Goal: Task Accomplishment & Management: Use online tool/utility

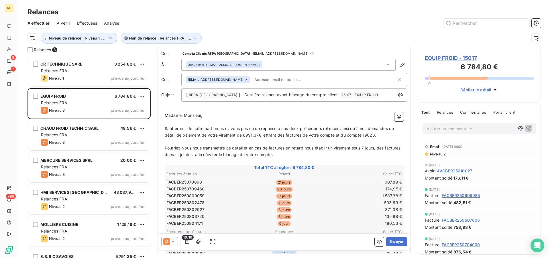
scroll to position [197, 118]
click at [274, 76] on div "[EMAIL_ADDRESS][DOMAIN_NAME]" at bounding box center [294, 79] width 226 height 13
paste input "[EMAIL_ADDRESS][DOMAIN_NAME]"
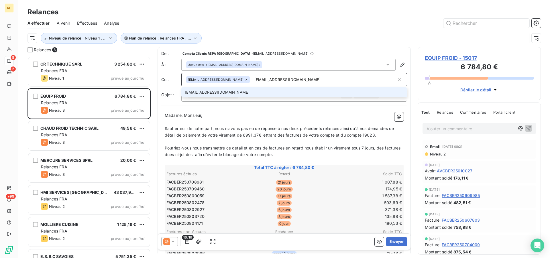
type input "[EMAIL_ADDRESS][DOMAIN_NAME]"
click at [269, 92] on li "[EMAIL_ADDRESS][DOMAIN_NAME]" at bounding box center [294, 92] width 226 height 10
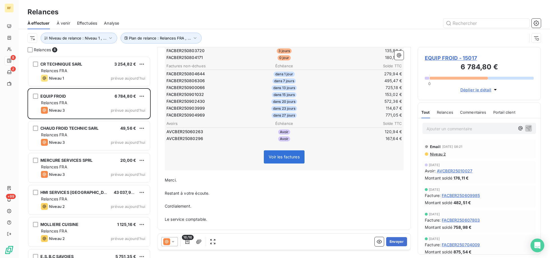
scroll to position [0, 0]
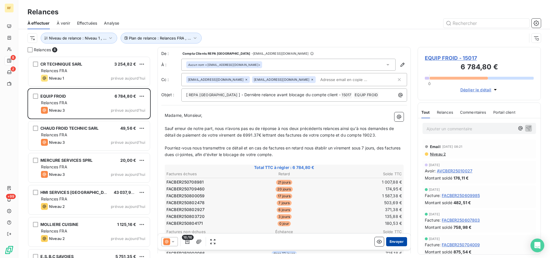
click at [393, 243] on button "Envoyer" at bounding box center [396, 241] width 21 height 9
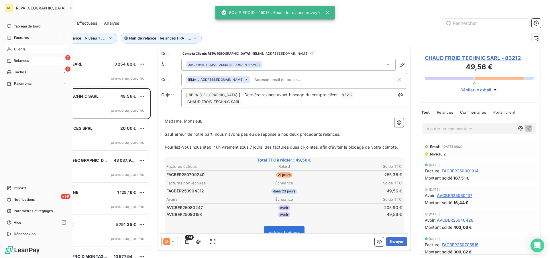
click at [20, 49] on span "Clients" at bounding box center [19, 49] width 11 height 5
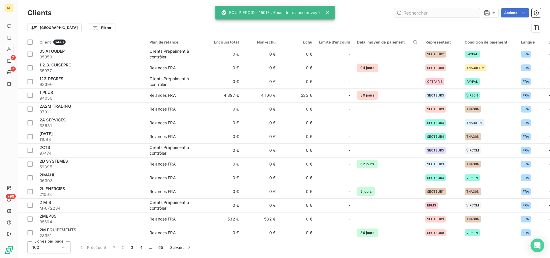
click at [436, 17] on div "Clients Actions" at bounding box center [285, 13] width 514 height 12
click at [437, 14] on input "text" at bounding box center [437, 12] width 86 height 9
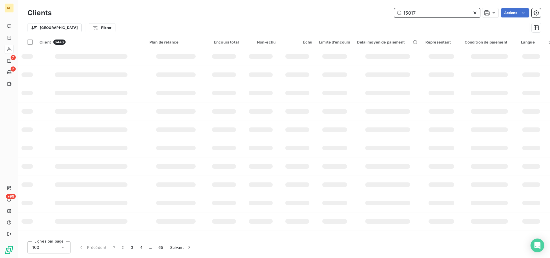
type input "15017"
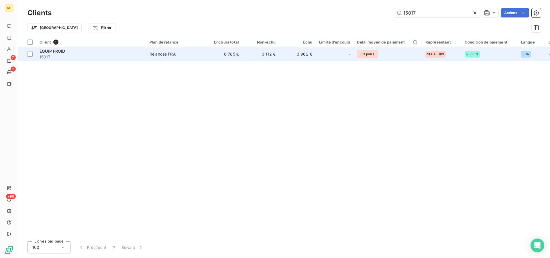
click at [174, 54] on div "Relances FRA" at bounding box center [163, 54] width 26 height 6
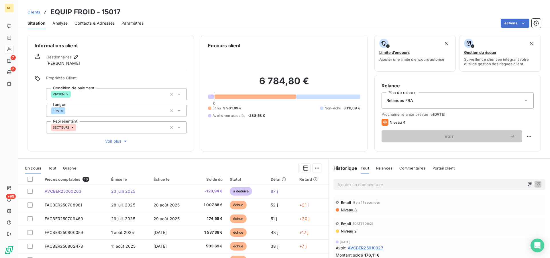
click at [107, 25] on span "Contacts & Adresses" at bounding box center [95, 23] width 40 height 6
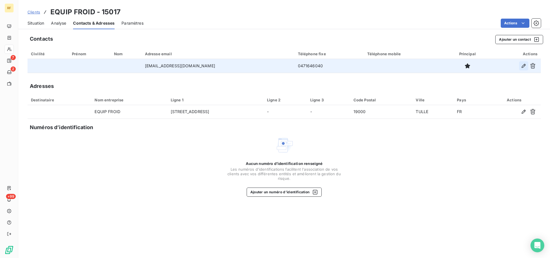
click at [526, 65] on icon "button" at bounding box center [524, 66] width 6 height 6
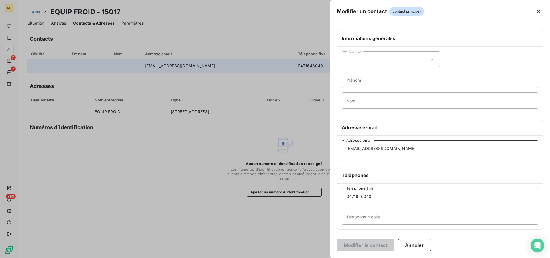
drag, startPoint x: 402, startPoint y: 150, endPoint x: 239, endPoint y: 146, distance: 163.7
click at [239, 258] on div "Modifier un contact contact principal Informations générales Civilité Prénom No…" at bounding box center [275, 258] width 550 height 0
type input "d"
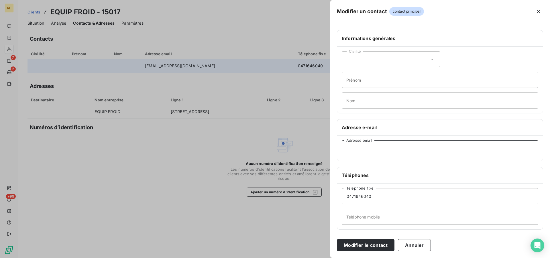
paste input "[EMAIL_ADDRESS][DOMAIN_NAME]"
type input "[EMAIL_ADDRESS][DOMAIN_NAME]"
click at [358, 248] on button "Modifier le contact" at bounding box center [366, 245] width 58 height 12
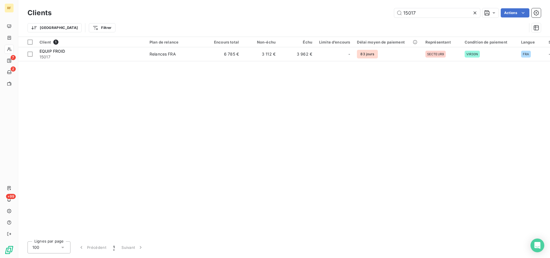
drag, startPoint x: 432, startPoint y: 16, endPoint x: 250, endPoint y: 0, distance: 182.9
click at [394, 8] on input "15017" at bounding box center [437, 12] width 86 height 9
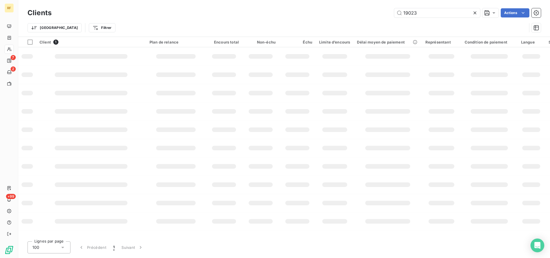
type input "19023"
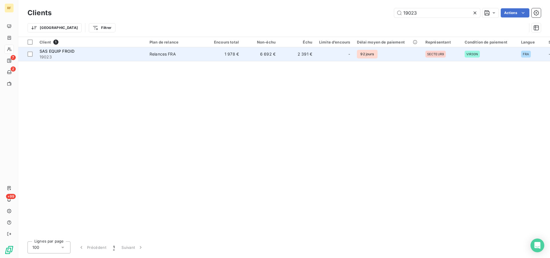
click at [170, 54] on div "Relances FRA" at bounding box center [163, 54] width 26 height 6
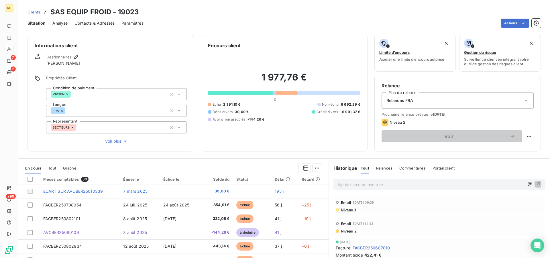
click at [99, 24] on span "Contacts & Adresses" at bounding box center [95, 23] width 40 height 6
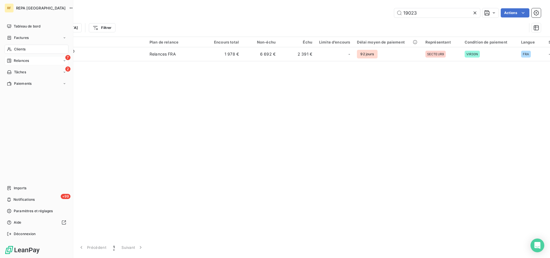
click at [24, 61] on span "Relances" at bounding box center [21, 60] width 15 height 5
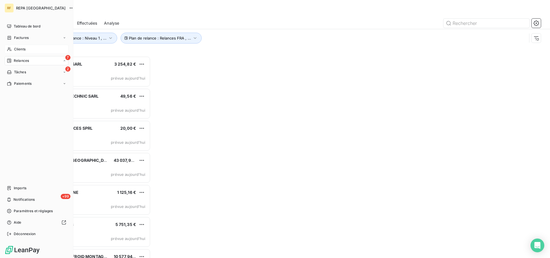
scroll to position [197, 118]
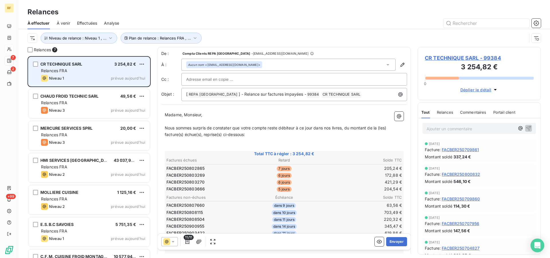
click at [105, 77] on div "Niveau 1 prévue aujourd’hui" at bounding box center [93, 78] width 104 height 7
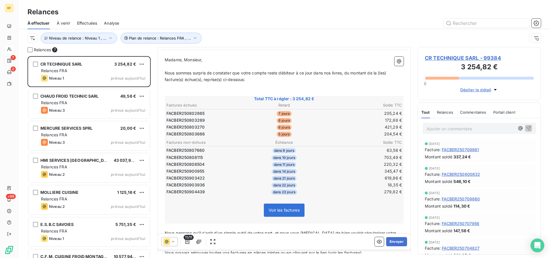
scroll to position [135, 0]
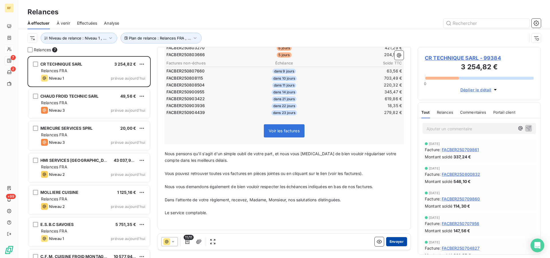
click at [395, 244] on button "Envoyer" at bounding box center [396, 241] width 21 height 9
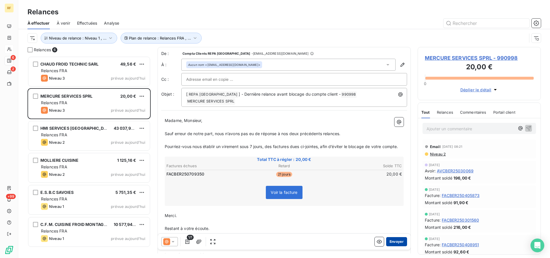
click at [394, 239] on button "Envoyer" at bounding box center [396, 241] width 21 height 9
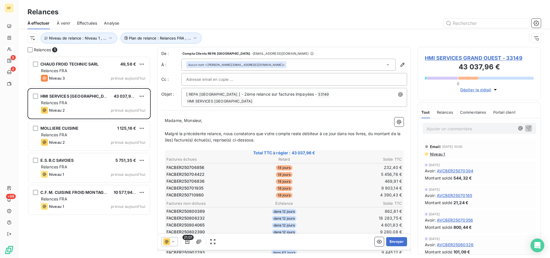
click at [347, 201] on table "Factures non-échues Échéance Solde TTC FACBER250800389 dans 12 jours 862,61 € F…" at bounding box center [284, 228] width 237 height 57
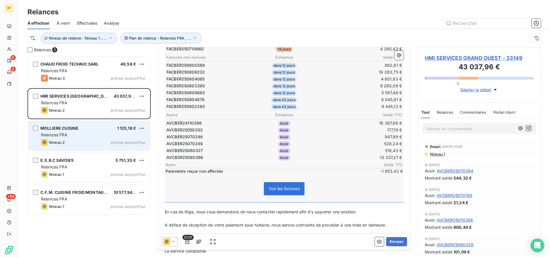
click at [85, 140] on div "Niveau 2 prévue aujourd’hui" at bounding box center [93, 142] width 104 height 7
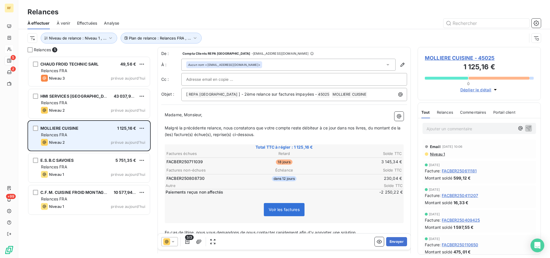
click at [81, 138] on div "MOLLIERE CUISINE 1 125,16 € Relances FRA Niveau 2 prévue [DATE]" at bounding box center [89, 135] width 122 height 29
click at [87, 135] on div "Relances FRA" at bounding box center [93, 135] width 104 height 6
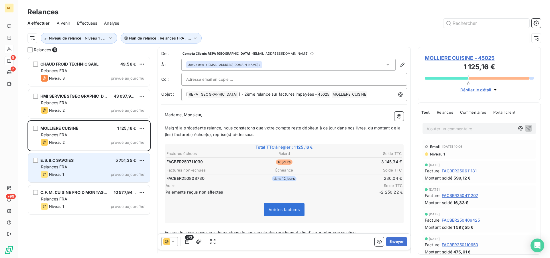
click at [61, 172] on div "Niveau 1" at bounding box center [52, 174] width 23 height 7
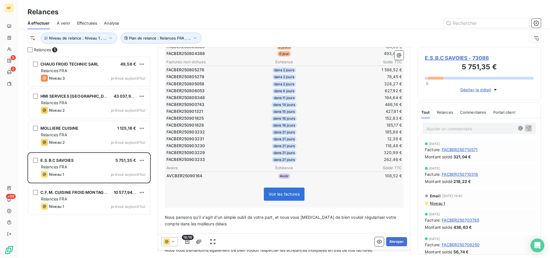
scroll to position [146, 0]
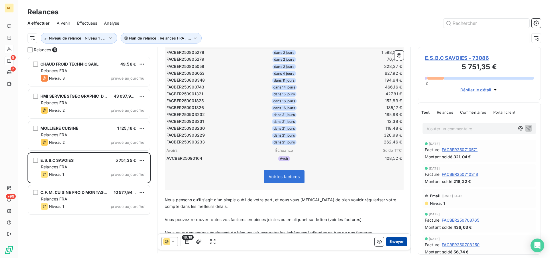
click at [396, 245] on button "Envoyer" at bounding box center [396, 241] width 21 height 9
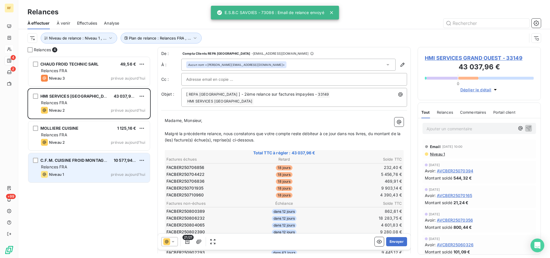
click at [71, 170] on div "C.F.M. CUISINE FROID MONTAGNE 10 577,94 € Relances FRA Niveau 1 prévue [DATE]" at bounding box center [89, 167] width 122 height 29
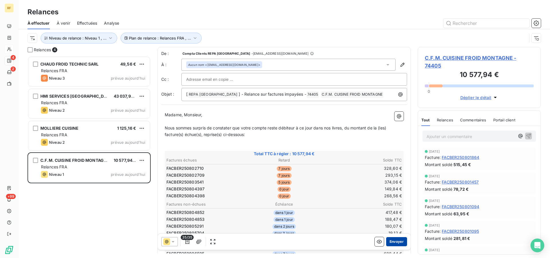
click at [390, 242] on button "Envoyer" at bounding box center [396, 241] width 21 height 9
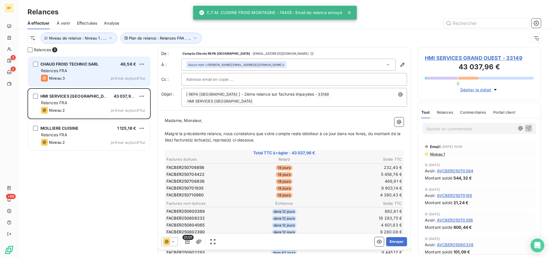
click at [90, 75] on div "Niveau 3 prévue aujourd’hui" at bounding box center [93, 78] width 104 height 7
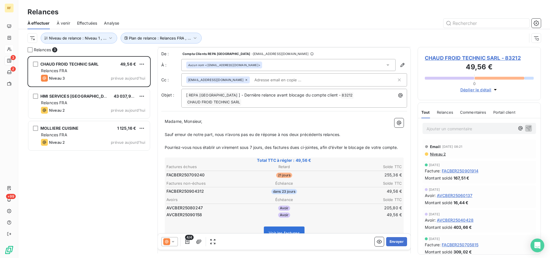
scroll to position [30, 0]
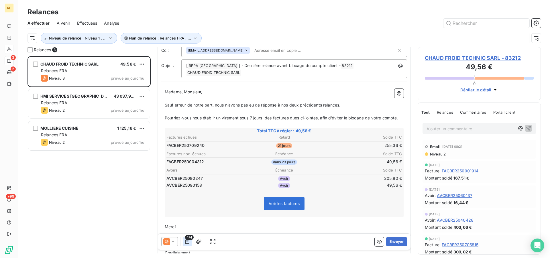
click at [191, 241] on button "button" at bounding box center [187, 241] width 9 height 9
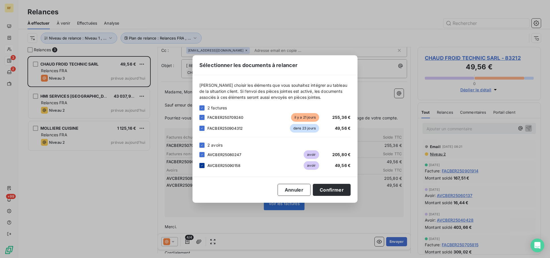
click at [202, 166] on icon at bounding box center [201, 165] width 3 height 3
click at [201, 128] on icon at bounding box center [201, 128] width 3 height 3
click at [329, 191] on button "Confirmer" at bounding box center [332, 190] width 38 height 12
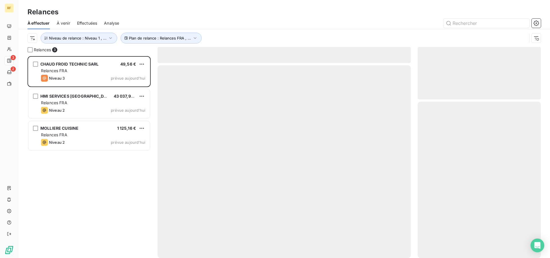
scroll to position [197, 118]
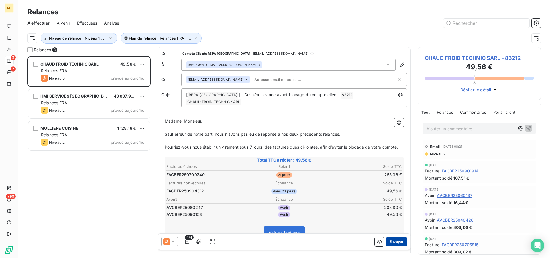
click at [395, 242] on button "Envoyer" at bounding box center [396, 241] width 21 height 9
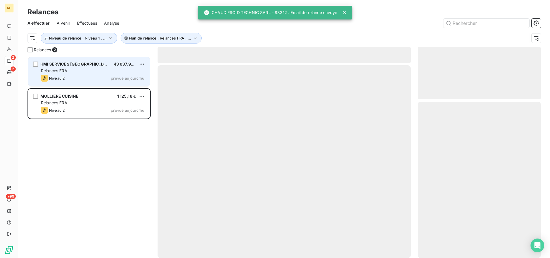
click at [91, 72] on div "Relances FRA" at bounding box center [93, 71] width 104 height 6
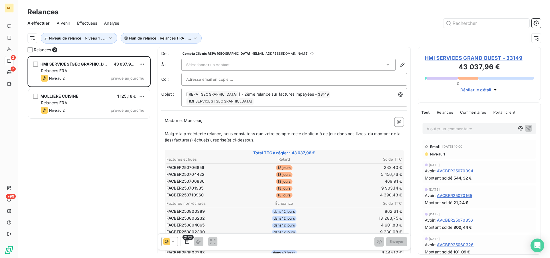
click at [349, 201] on th "Solde TTC" at bounding box center [363, 204] width 78 height 6
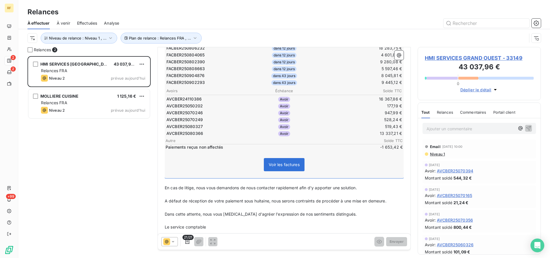
scroll to position [173, 0]
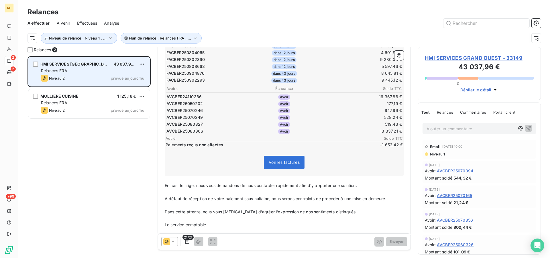
click at [96, 73] on div "Relances FRA" at bounding box center [93, 71] width 104 height 6
click at [93, 73] on div "Relances FRA" at bounding box center [93, 71] width 104 height 6
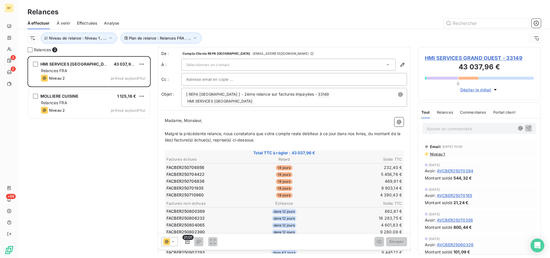
scroll to position [0, 0]
click at [269, 61] on div "Sélectionner un contact" at bounding box center [288, 65] width 214 height 12
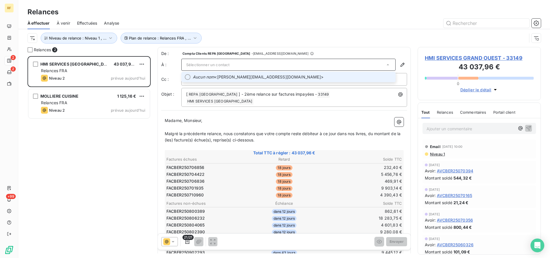
click at [251, 76] on span "Aucun nom <emilie.lecomte@hmi.fr>" at bounding box center [292, 77] width 199 height 6
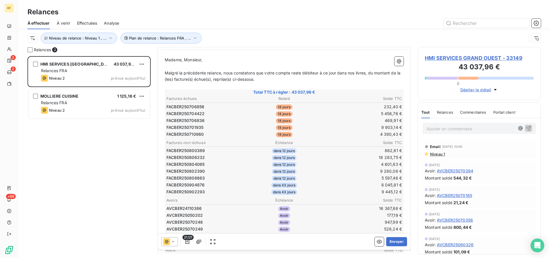
scroll to position [173, 0]
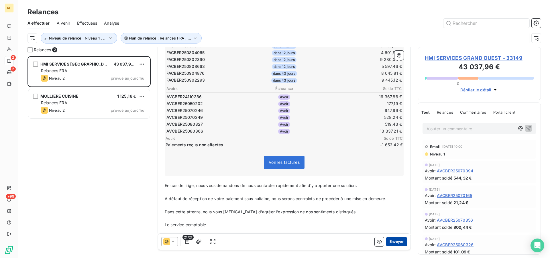
click at [394, 243] on button "Envoyer" at bounding box center [396, 241] width 21 height 9
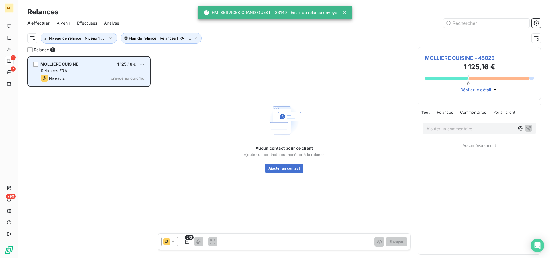
click at [85, 72] on div "Relances FRA" at bounding box center [93, 71] width 104 height 6
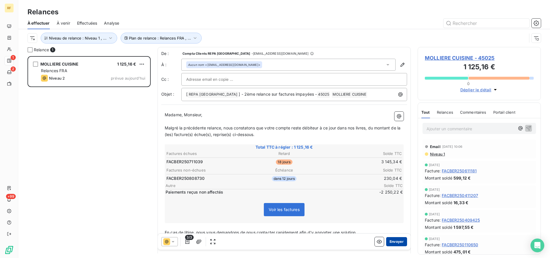
click at [396, 241] on button "Envoyer" at bounding box center [396, 241] width 21 height 9
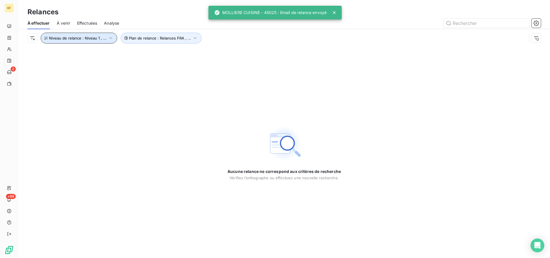
click at [105, 37] on button "Niveau de relance : Niveau 1 , ..." at bounding box center [79, 38] width 77 height 11
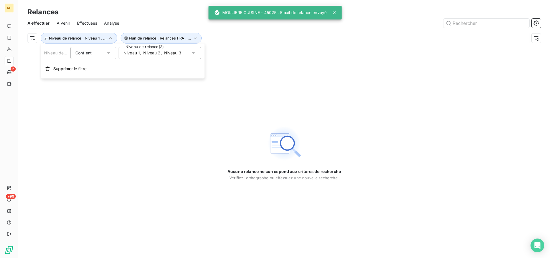
click at [146, 52] on span "Niveau 2" at bounding box center [151, 53] width 17 height 6
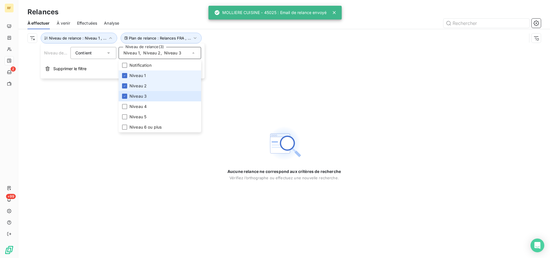
drag, startPoint x: 131, startPoint y: 75, endPoint x: 132, endPoint y: 82, distance: 6.7
click at [132, 75] on span "Niveau 1" at bounding box center [138, 76] width 16 height 6
click at [133, 85] on span "Niveau 2" at bounding box center [138, 86] width 17 height 6
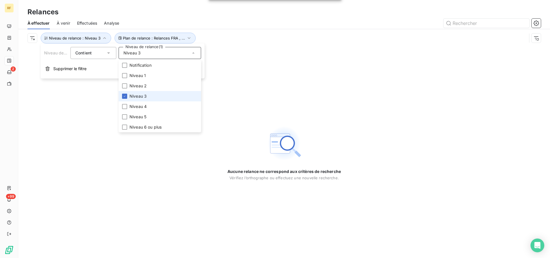
click at [136, 97] on span "Niveau 3" at bounding box center [138, 96] width 17 height 6
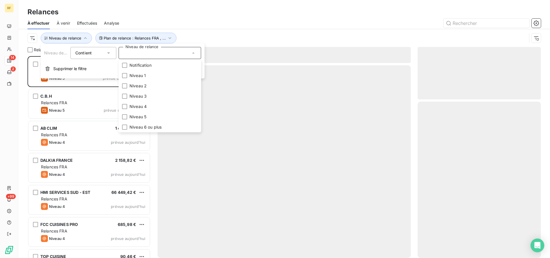
scroll to position [197, 118]
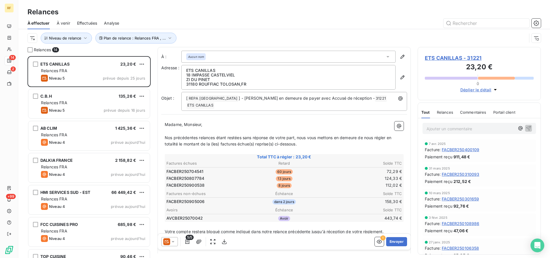
click at [220, 16] on div "Relances" at bounding box center [284, 12] width 532 height 10
click at [73, 40] on span "Niveau de relance" at bounding box center [65, 38] width 32 height 5
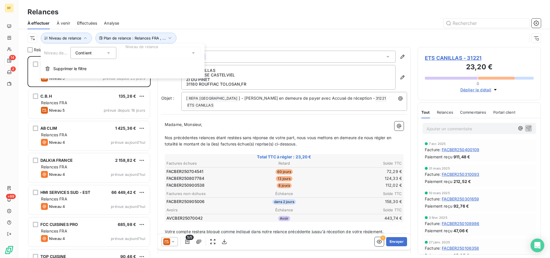
click at [144, 52] on div at bounding box center [160, 53] width 83 height 12
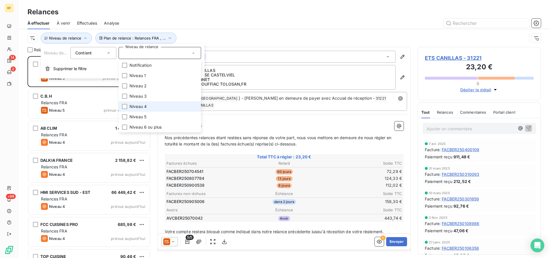
click at [140, 105] on span "Niveau 4" at bounding box center [138, 107] width 17 height 6
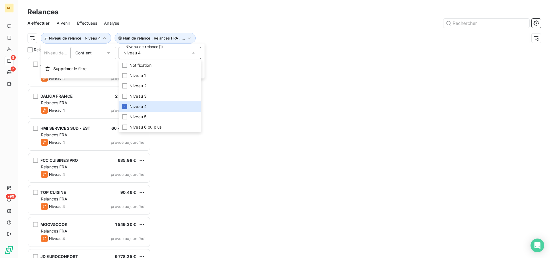
scroll to position [197, 118]
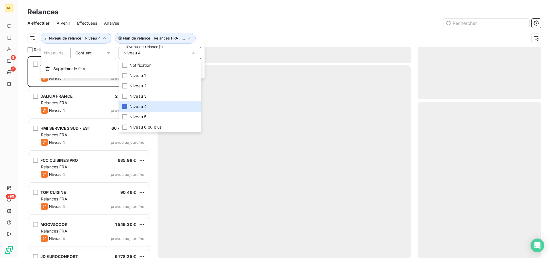
click at [210, 17] on div "À effectuer À venir Effectuées Analyse" at bounding box center [284, 23] width 532 height 12
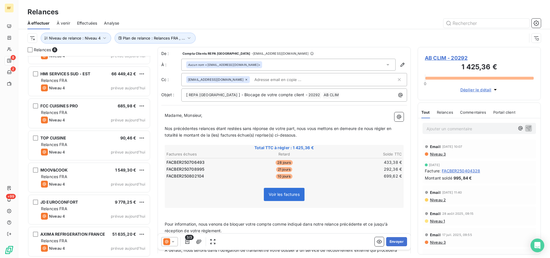
scroll to position [55, 0]
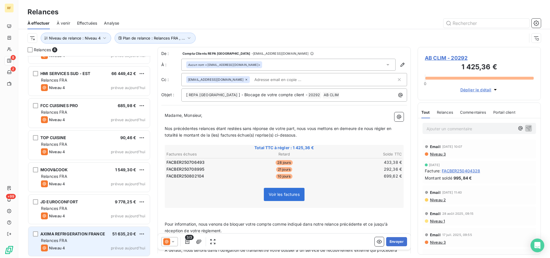
click at [76, 234] on span "AXIMA REFRIGERATION FRANCE" at bounding box center [72, 234] width 65 height 5
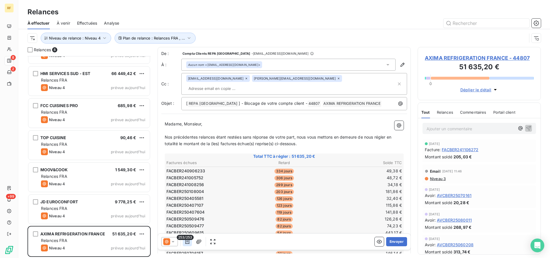
click at [188, 242] on icon "button" at bounding box center [187, 242] width 4 height 5
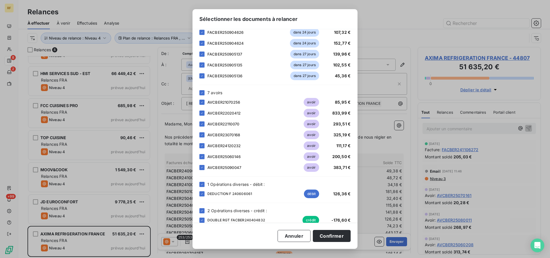
scroll to position [2650, 0]
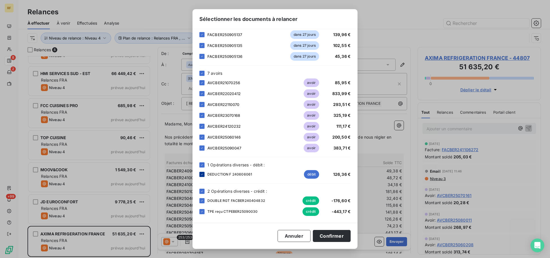
click at [203, 175] on icon at bounding box center [201, 174] width 3 height 3
click at [202, 201] on icon at bounding box center [202, 200] width 2 height 1
click at [202, 212] on icon at bounding box center [202, 211] width 2 height 1
click at [332, 235] on button "Confirmer" at bounding box center [332, 236] width 38 height 12
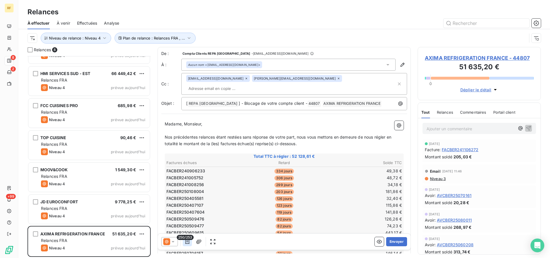
click at [189, 242] on icon "button" at bounding box center [188, 242] width 6 height 6
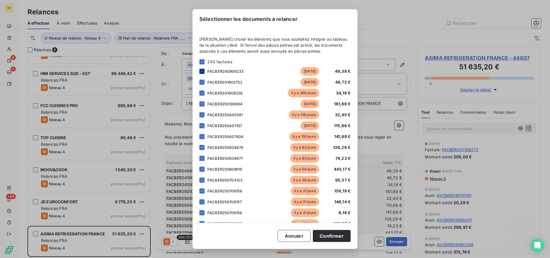
click at [203, 72] on icon at bounding box center [201, 71] width 3 height 3
click at [201, 80] on div at bounding box center [201, 82] width 5 height 5
click at [203, 92] on icon at bounding box center [201, 92] width 3 height 3
click at [339, 238] on button "Confirmer" at bounding box center [332, 236] width 38 height 12
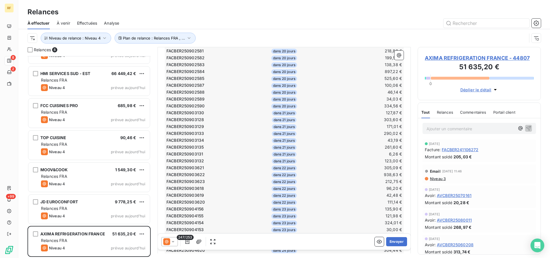
scroll to position [1782, 0]
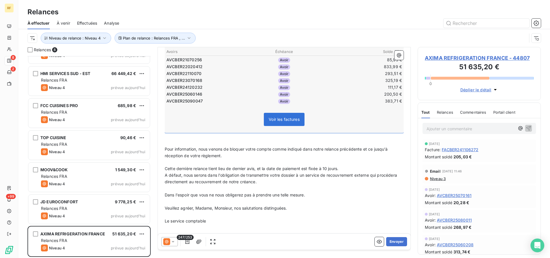
click at [243, 148] on p "Pour information, nous venons de bloquer votre compte comme indiqué dans notre …" at bounding box center [284, 152] width 239 height 13
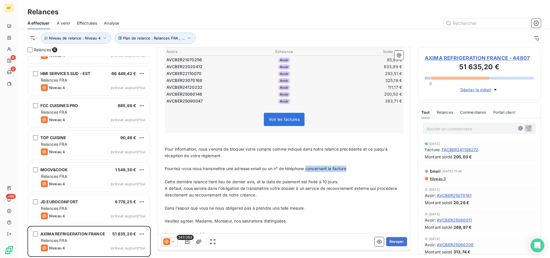
drag, startPoint x: 352, startPoint y: 160, endPoint x: 307, endPoint y: 161, distance: 45.3
click at [307, 166] on p "Pourriez-vous nous transmettre une adresse email ou un n° de téléphone concerna…" at bounding box center [284, 169] width 239 height 7
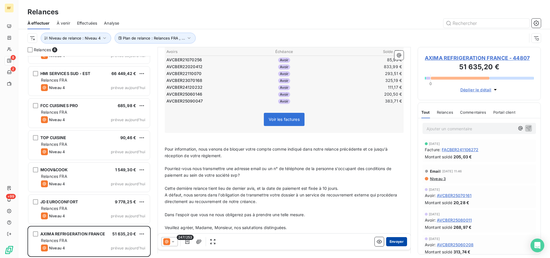
click at [394, 240] on button "Envoyer" at bounding box center [396, 241] width 21 height 9
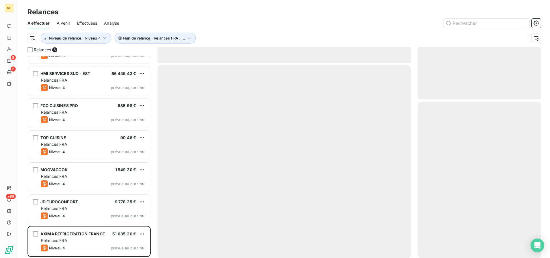
scroll to position [23, 0]
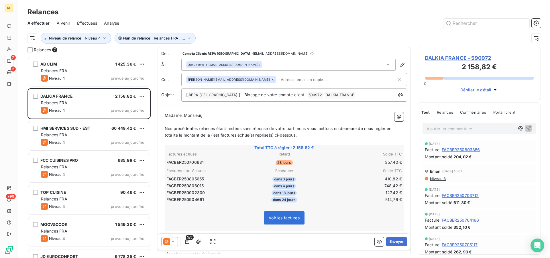
click at [238, 28] on div at bounding box center [333, 23] width 415 height 9
click at [149, 39] on span "Plan de relance : Relances FRA , ..." at bounding box center [154, 38] width 62 height 5
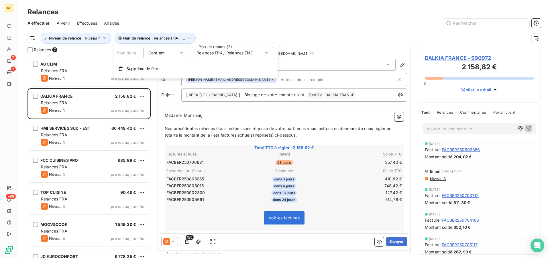
click at [222, 56] on div "Relances FRA , Relances ENG" at bounding box center [233, 53] width 83 height 12
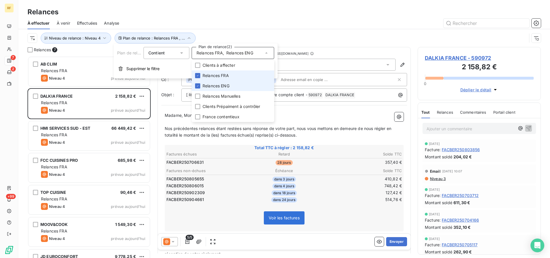
drag, startPoint x: 214, startPoint y: 78, endPoint x: 215, endPoint y: 85, distance: 6.9
click at [215, 79] on li "Relances FRA" at bounding box center [233, 75] width 83 height 10
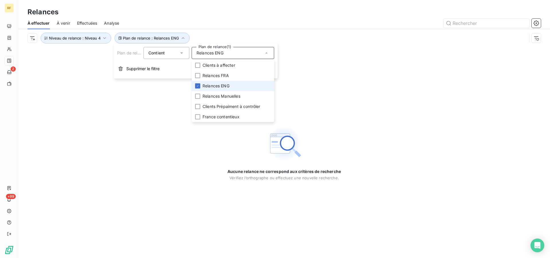
click at [215, 85] on span "Relances ENG" at bounding box center [216, 86] width 27 height 6
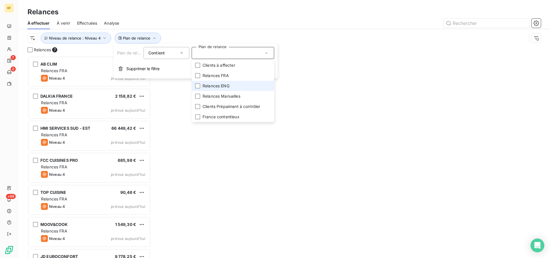
scroll to position [197, 118]
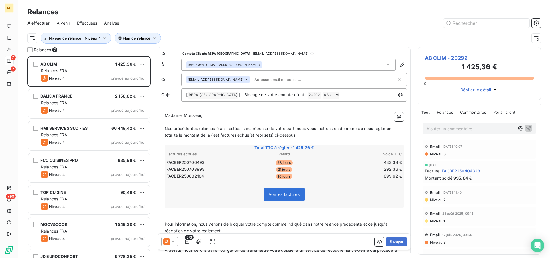
click at [253, 26] on div at bounding box center [333, 23] width 415 height 9
click at [73, 37] on span "Niveau de relance : Niveau 4" at bounding box center [75, 38] width 52 height 5
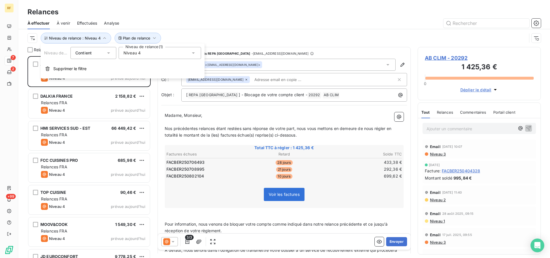
click at [154, 56] on div "Niveau 4" at bounding box center [160, 53] width 83 height 12
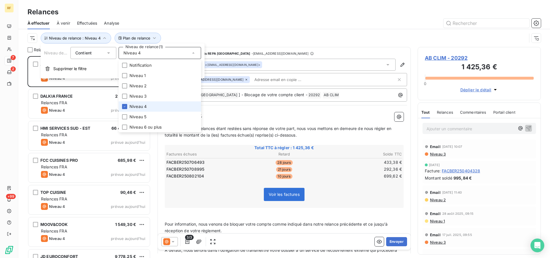
click at [146, 107] on span "Niveau 4" at bounding box center [138, 107] width 17 height 6
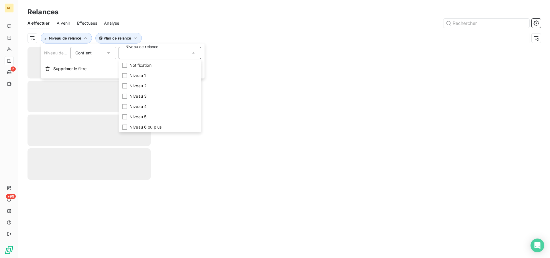
click at [207, 26] on div at bounding box center [333, 23] width 415 height 9
